Goal: Information Seeking & Learning: Learn about a topic

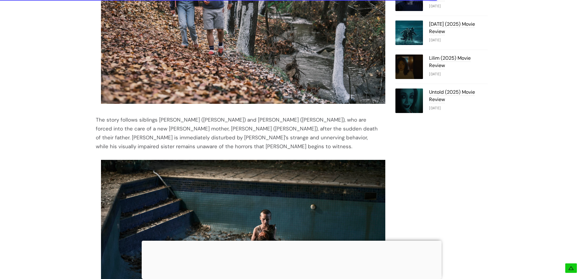
scroll to position [827, 0]
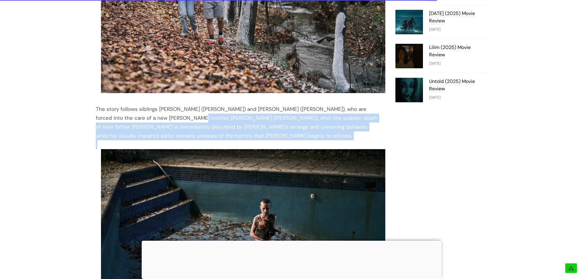
drag, startPoint x: 160, startPoint y: 108, endPoint x: 339, endPoint y: 123, distance: 180.4
click at [339, 123] on div "Two years after their acclaimed debut Talk to Me , [PERSON_NAME] and [PERSON_NA…" at bounding box center [238, 149] width 285 height 628
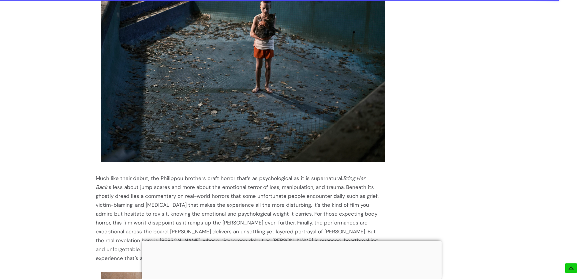
scroll to position [1041, 0]
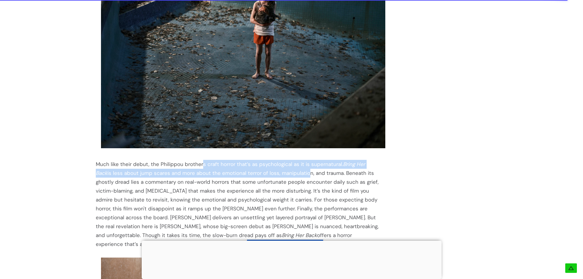
drag, startPoint x: 201, startPoint y: 144, endPoint x: 287, endPoint y: 159, distance: 87.0
click at [287, 160] on div "Much like their debut, the Philippou brothers craft horror that’s as psychologi…" at bounding box center [238, 204] width 285 height 89
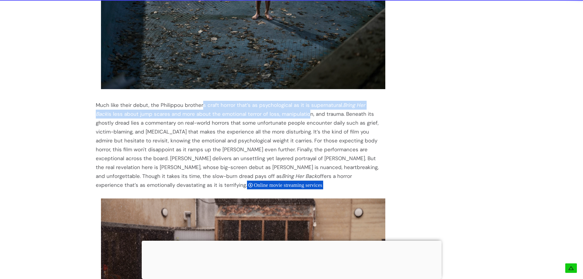
scroll to position [1102, 0]
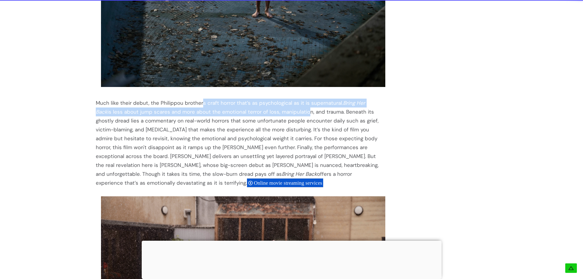
click at [189, 132] on div "Much like their debut, the Philippou brothers craft horror that’s as psychologi…" at bounding box center [238, 143] width 285 height 89
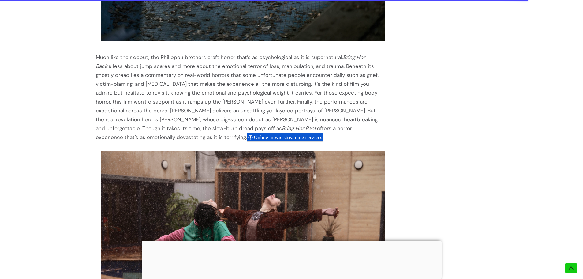
scroll to position [1133, 0]
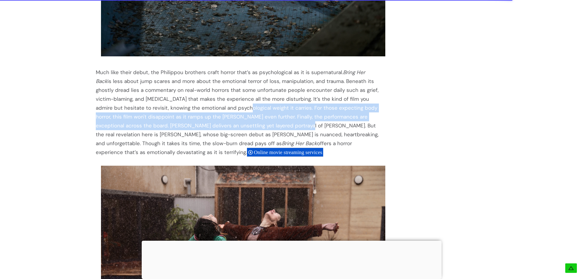
drag, startPoint x: 205, startPoint y: 89, endPoint x: 241, endPoint y: 108, distance: 40.7
click at [241, 108] on div "Much like their debut, the Philippou brothers craft horror that’s as psychologi…" at bounding box center [238, 112] width 285 height 89
click at [184, 99] on div "Much like their debut, the Philippou brothers craft horror that’s as psychologi…" at bounding box center [238, 112] width 285 height 89
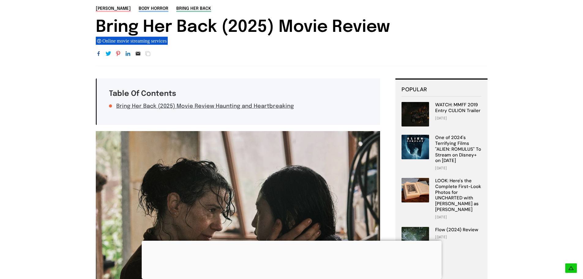
scroll to position [0, 0]
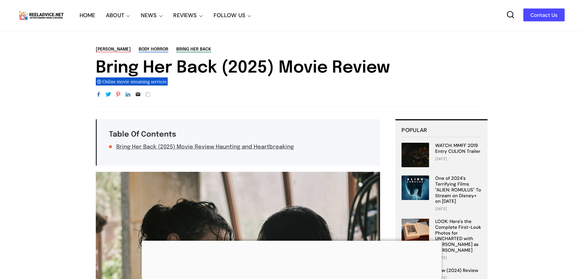
click at [245, 147] on link "Bring Her Back (2025) Movie Review Haunting and Heartbreaking" at bounding box center [205, 147] width 178 height 6
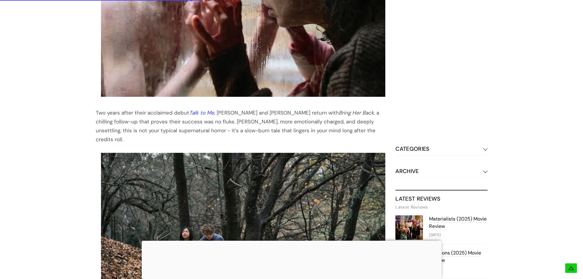
scroll to position [578, 0]
